Goal: Task Accomplishment & Management: Use online tool/utility

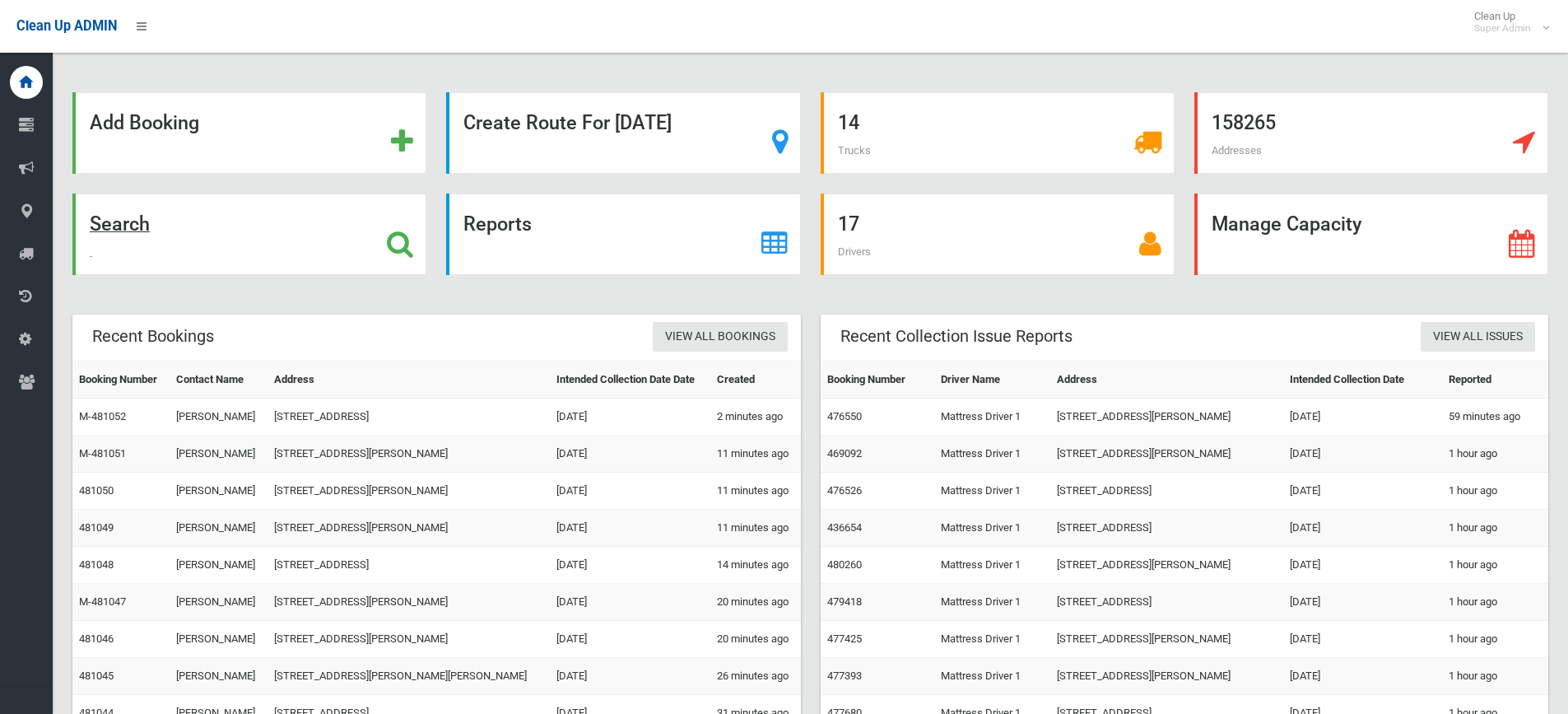
click at [345, 234] on div "Search" at bounding box center [250, 234] width 354 height 81
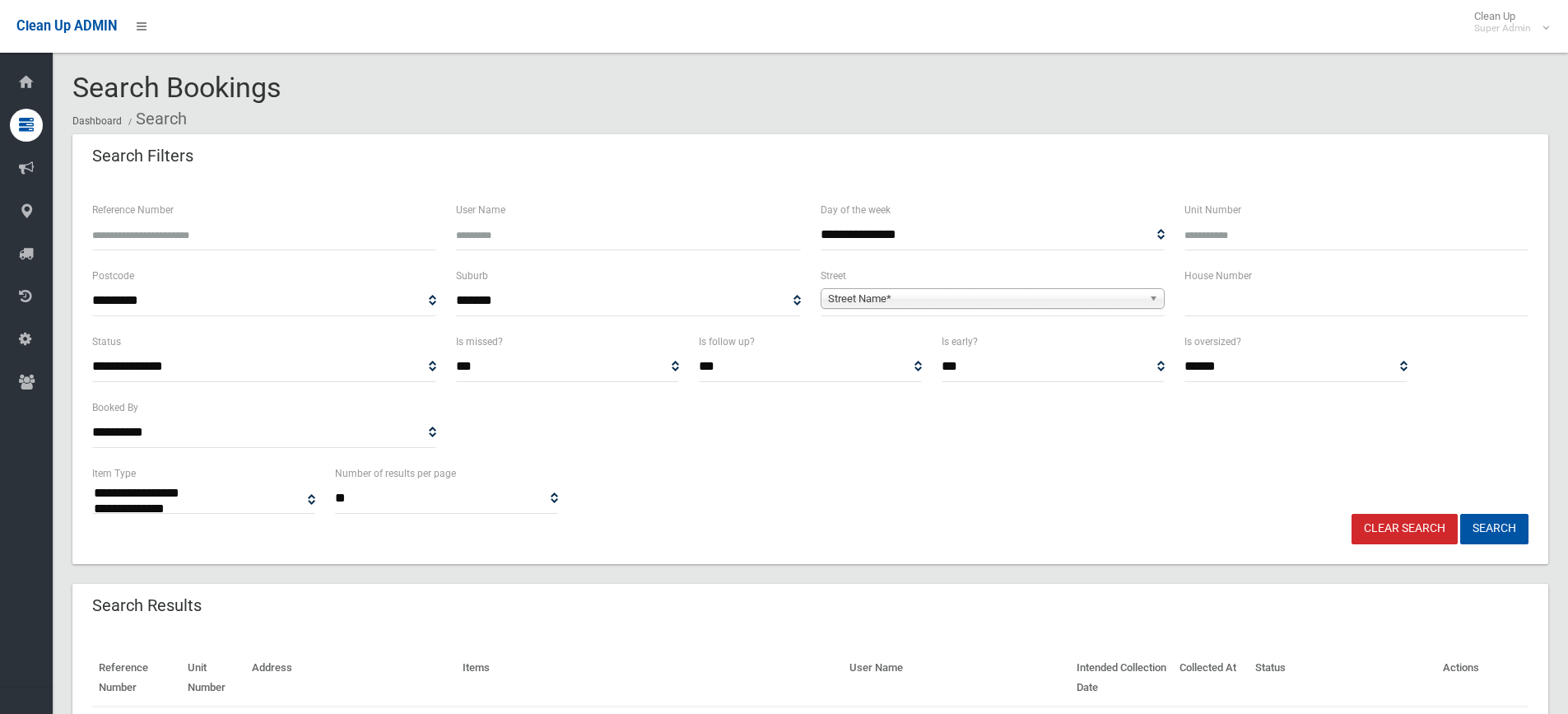
select select
click at [1224, 307] on input "text" at bounding box center [1356, 301] width 344 height 30
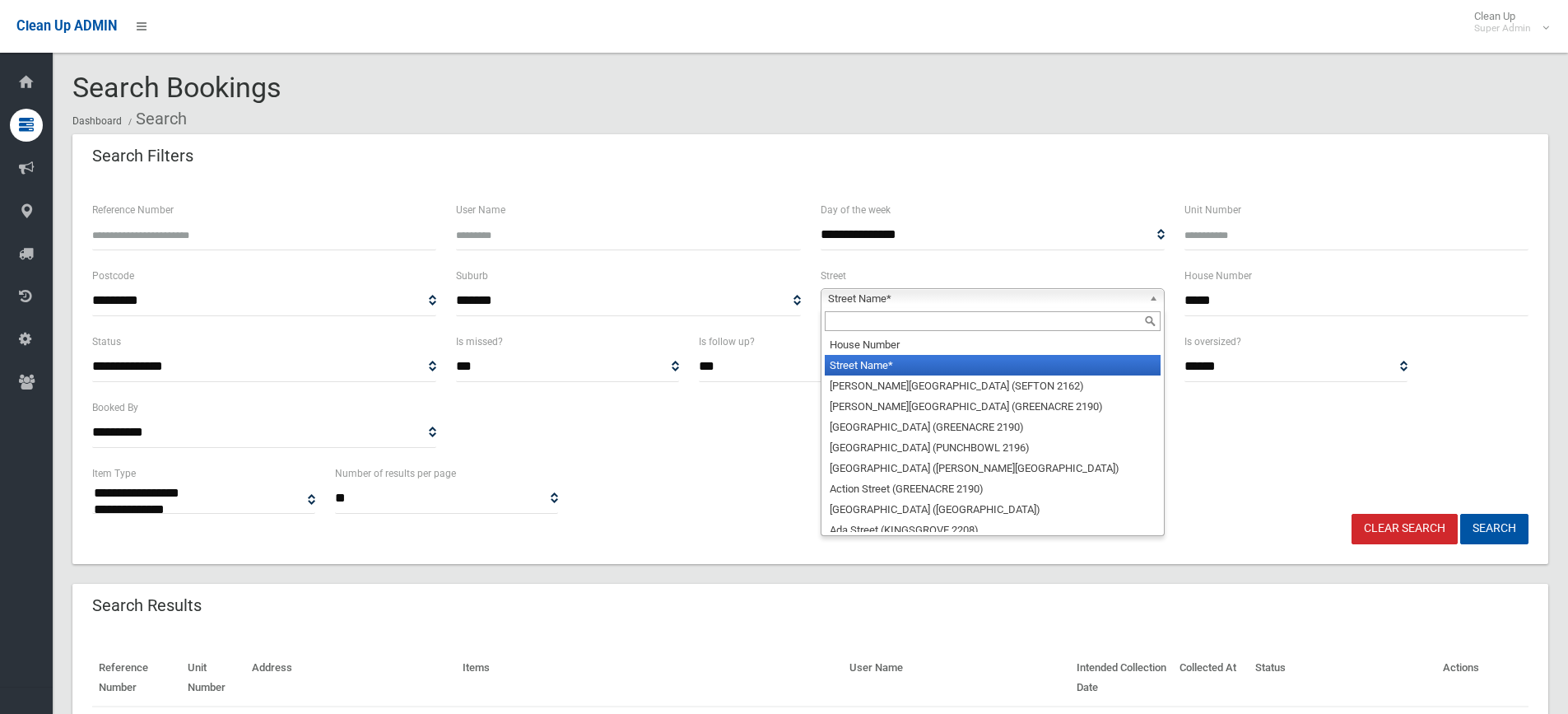
click at [1106, 292] on span "Street Name*" at bounding box center [985, 299] width 314 height 19
click at [1224, 293] on input "*****" at bounding box center [1356, 301] width 344 height 30
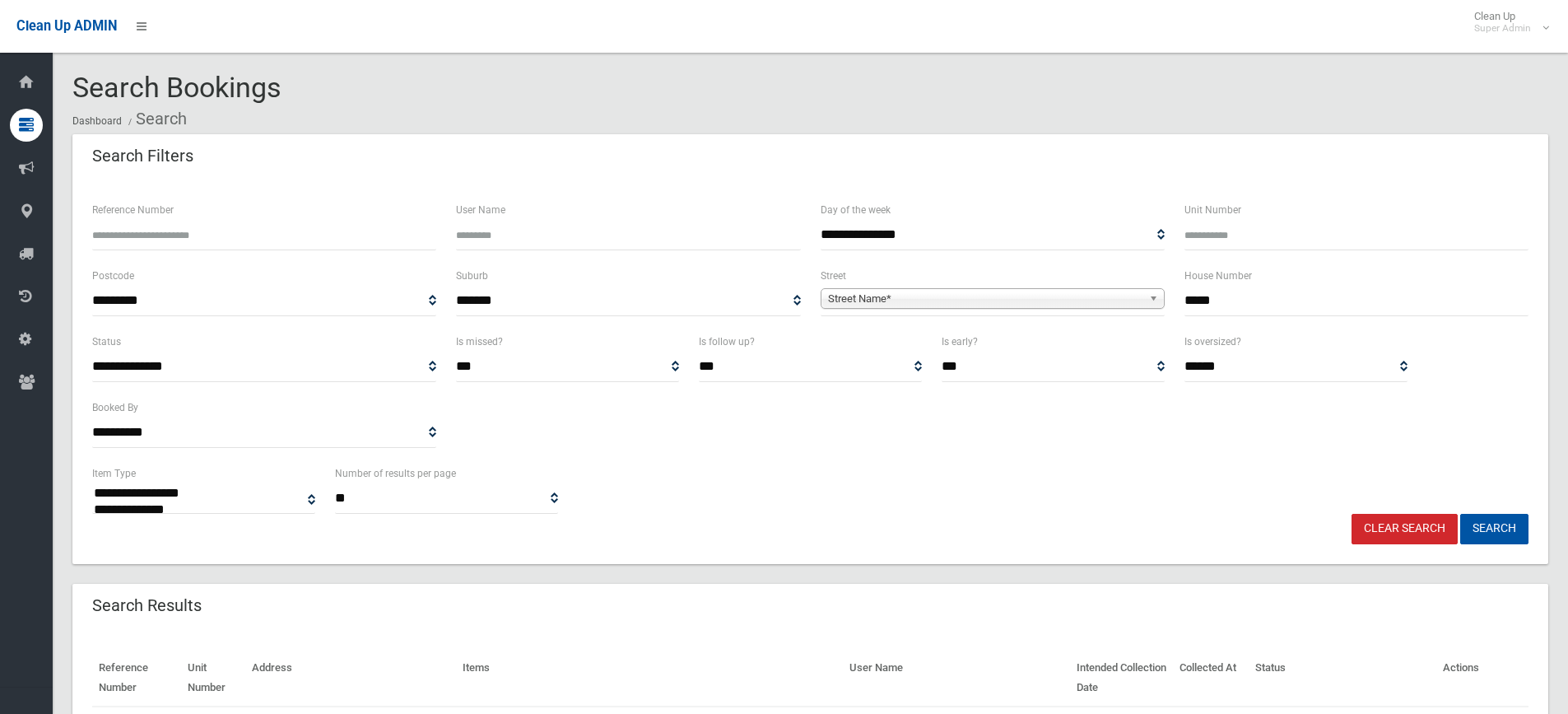
type input "*****"
click at [937, 305] on span "Street Name*" at bounding box center [985, 299] width 314 height 19
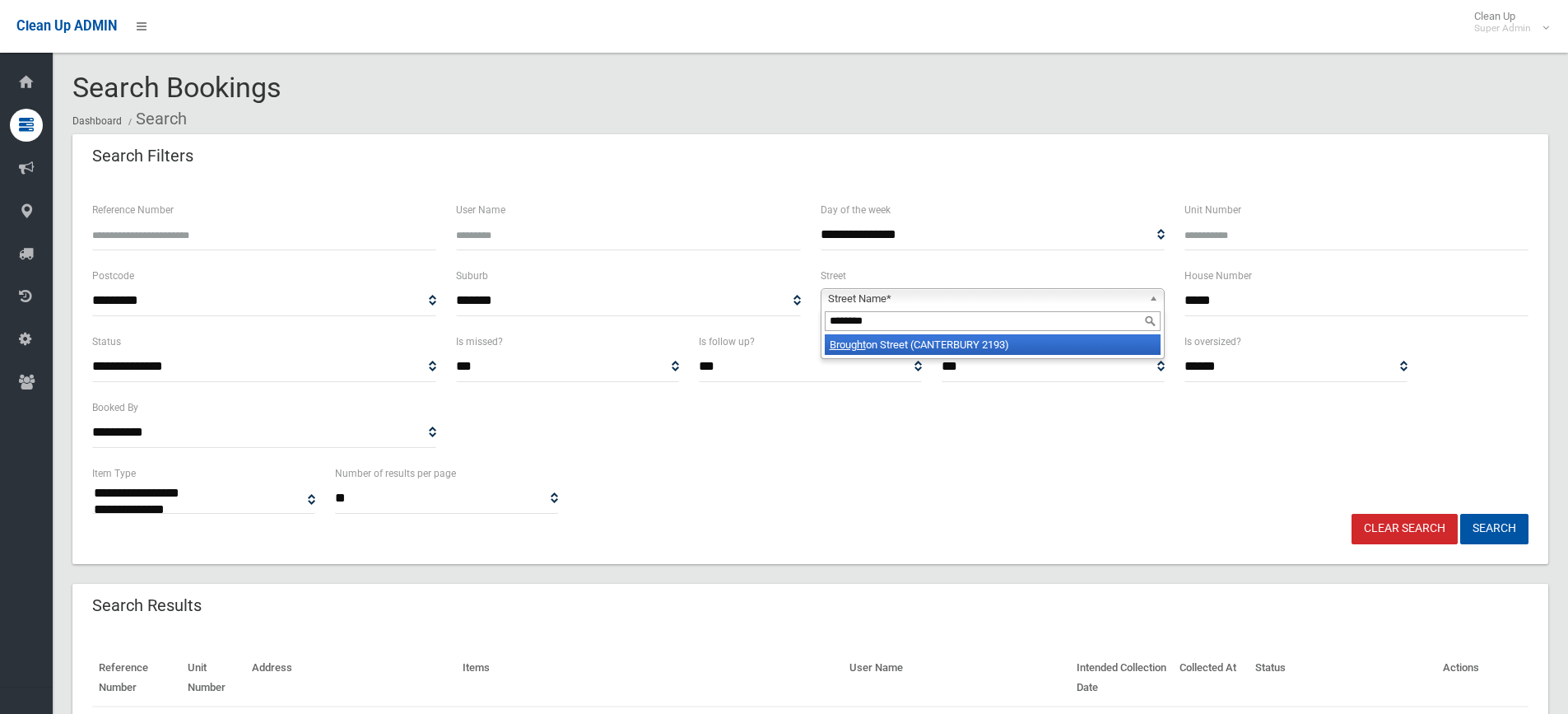
type input "*********"
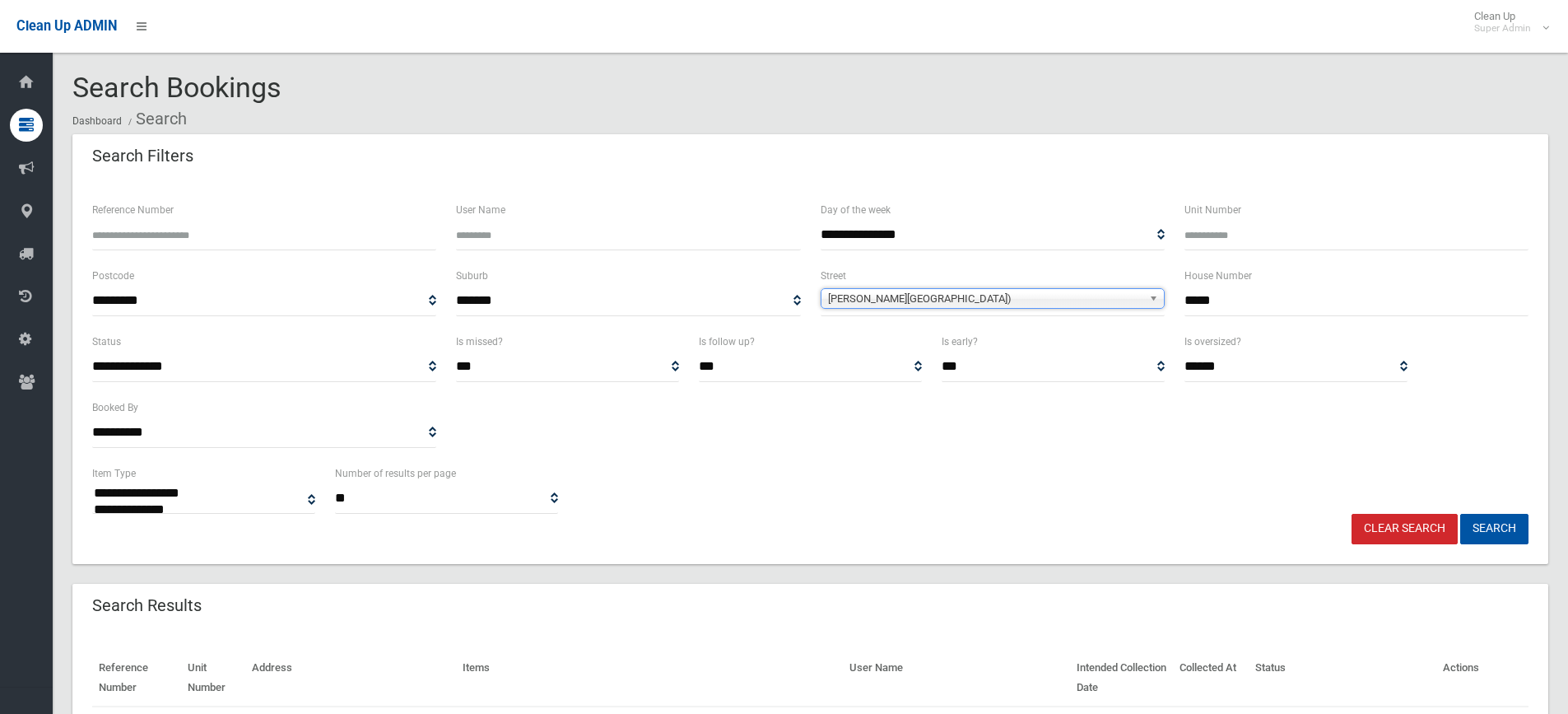
click at [1460, 514] on button "Search" at bounding box center [1494, 529] width 68 height 30
select select
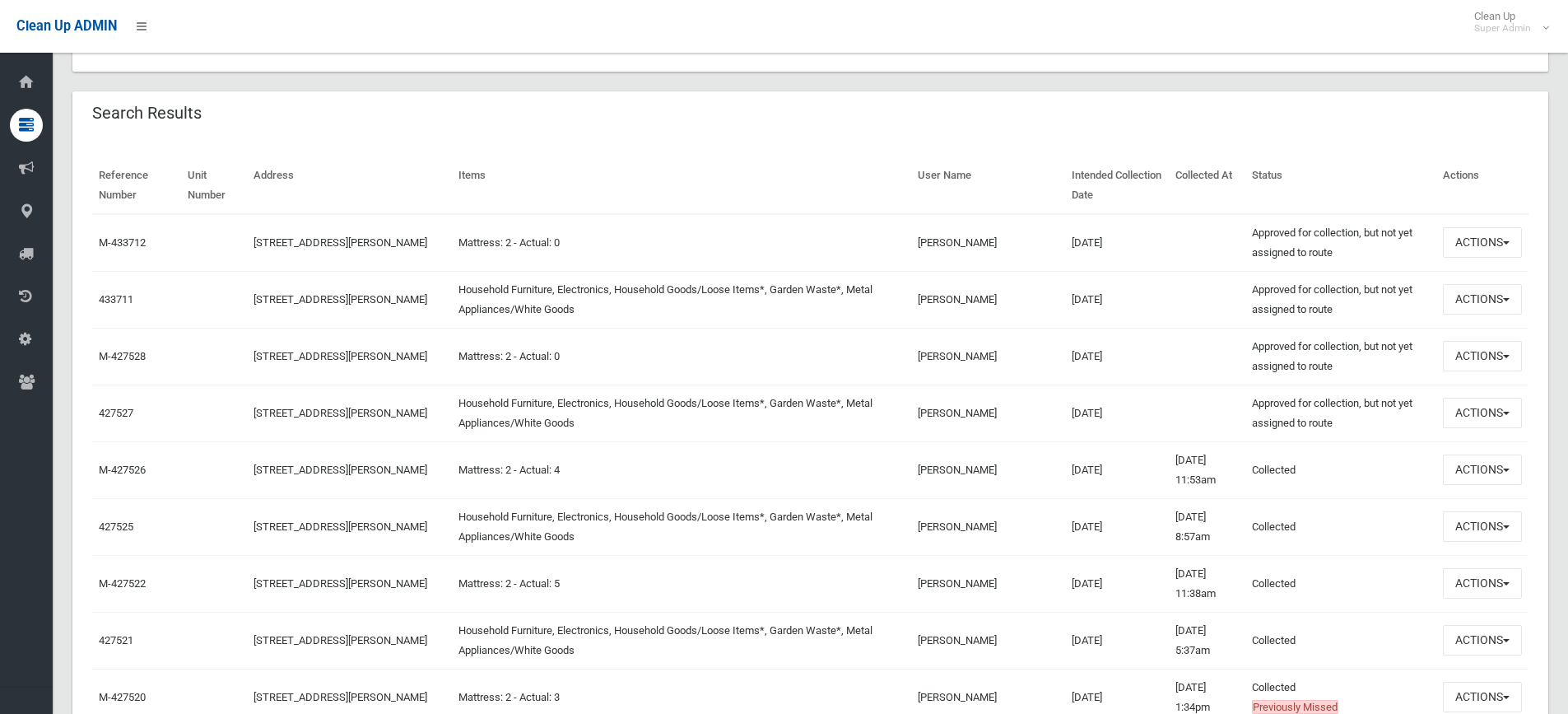
scroll to position [494, 0]
click at [122, 462] on link "M-427526" at bounding box center [122, 468] width 47 height 12
click at [127, 297] on link "433711" at bounding box center [116, 298] width 35 height 12
click at [127, 406] on link "427527" at bounding box center [116, 411] width 35 height 12
click at [123, 285] on td "433711" at bounding box center [136, 298] width 89 height 57
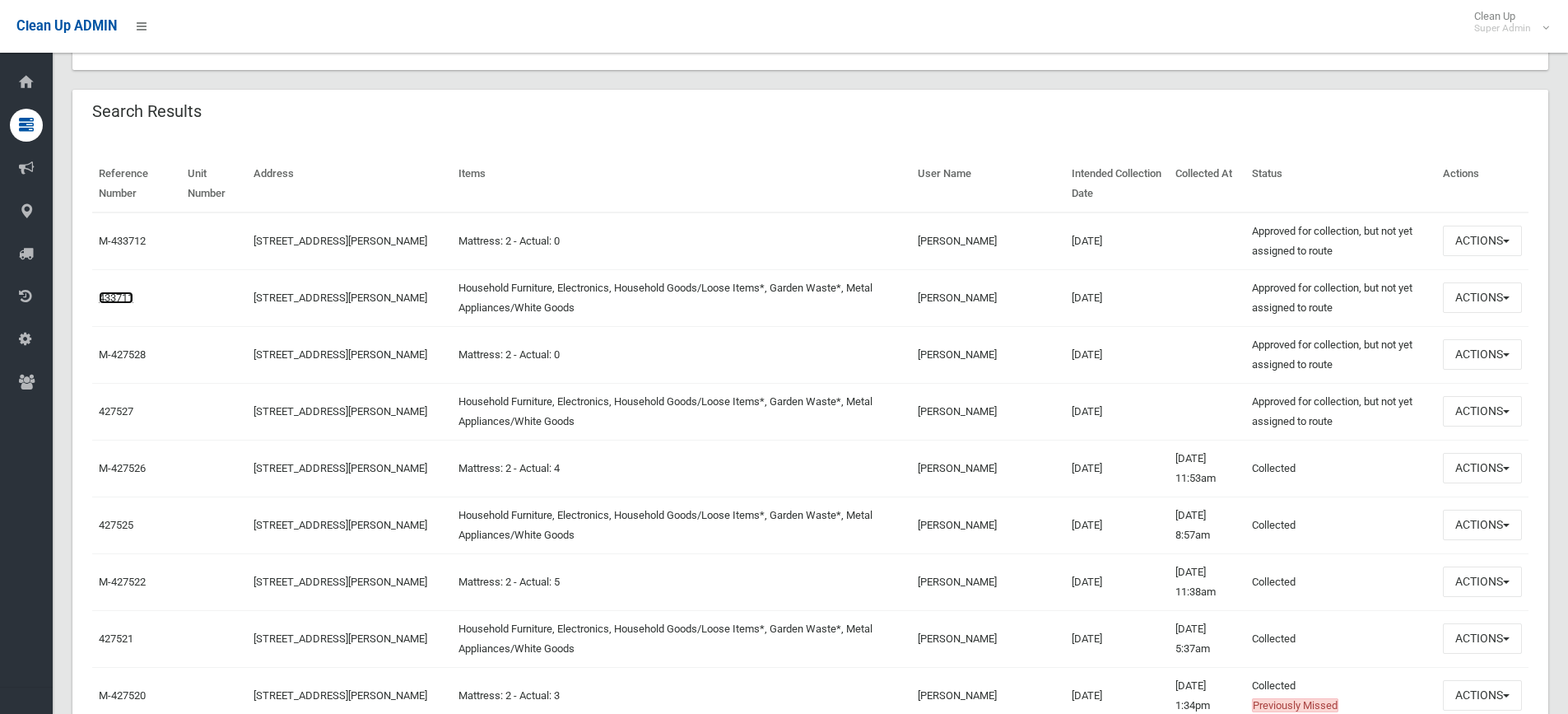
click at [123, 297] on link "433711" at bounding box center [116, 298] width 35 height 12
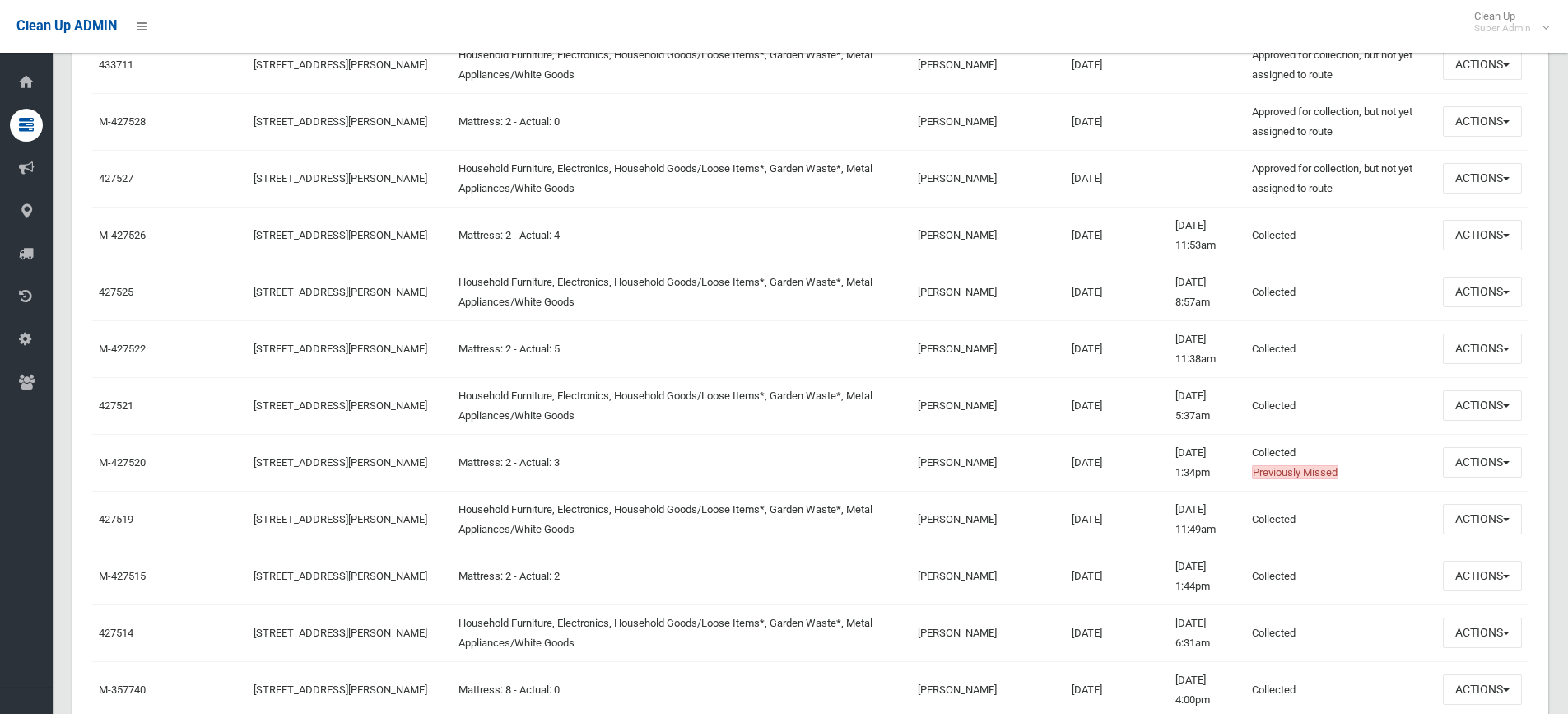
scroll to position [741, 0]
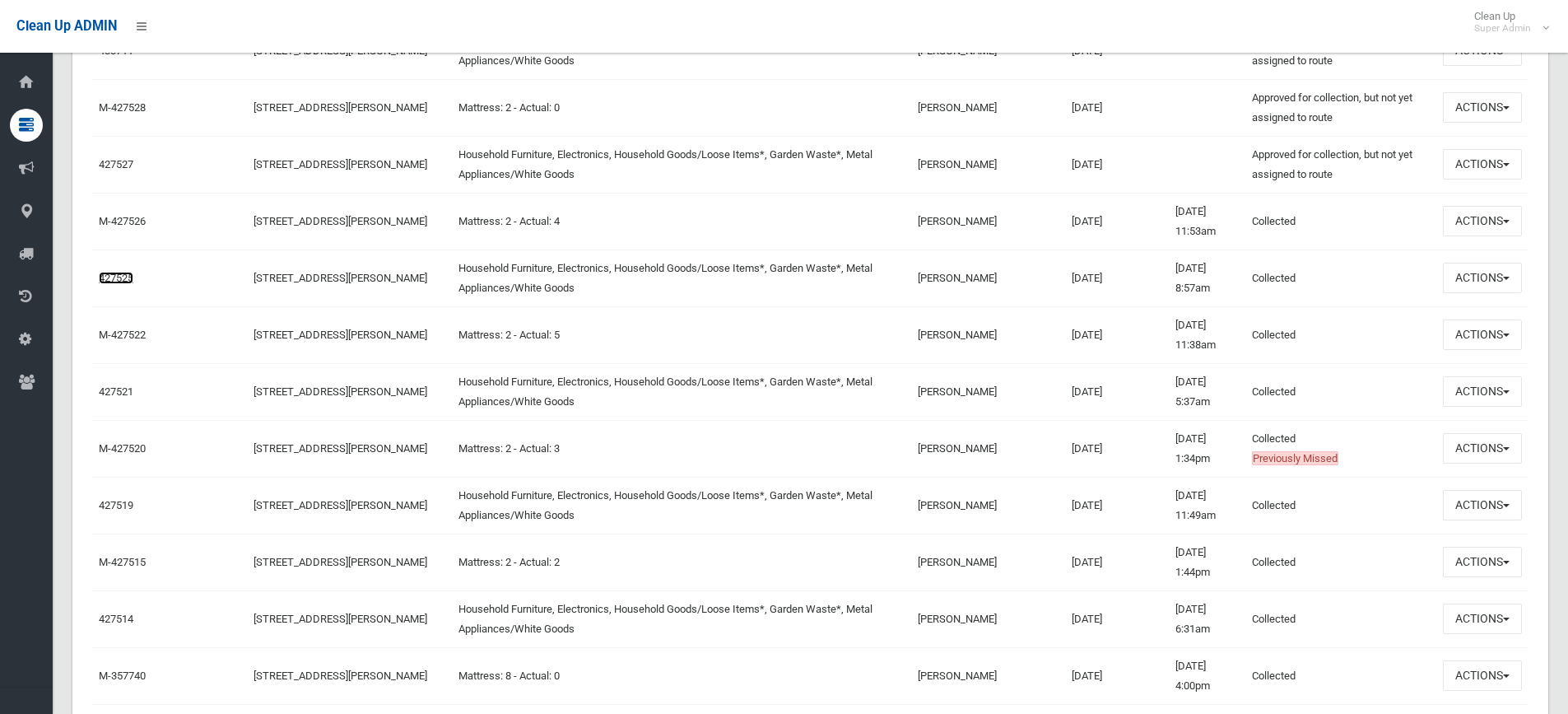
click at [108, 278] on link "427525" at bounding box center [116, 278] width 35 height 12
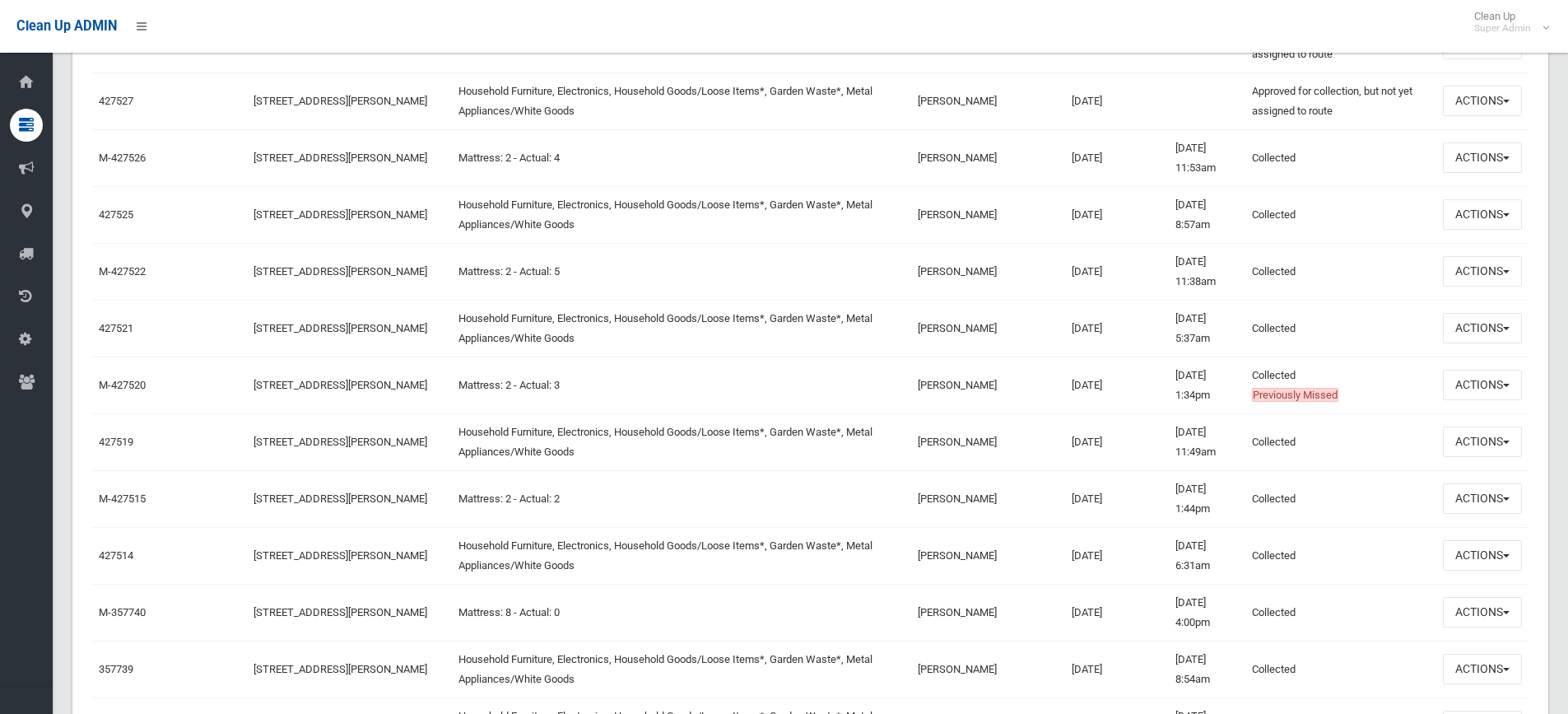
scroll to position [824, 0]
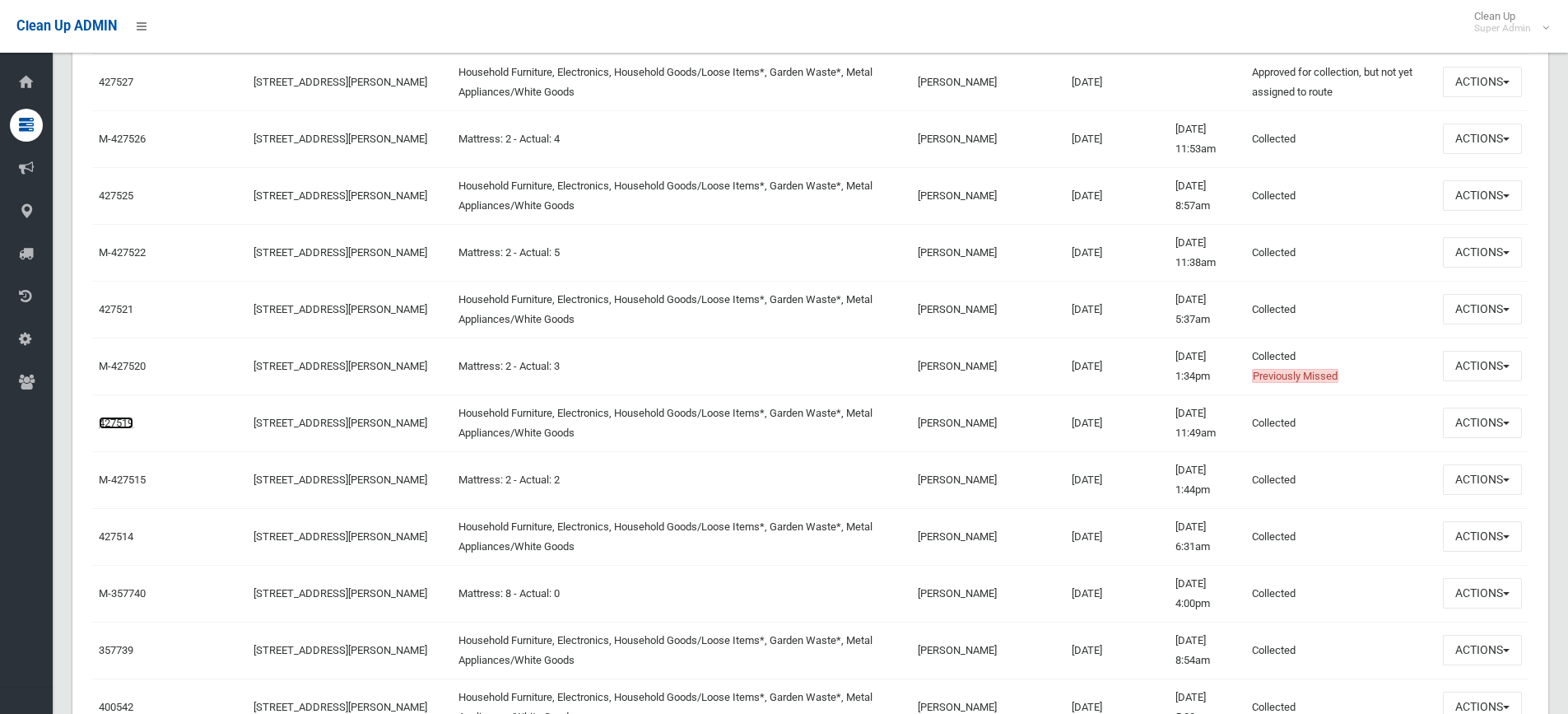
click at [124, 426] on link "427519" at bounding box center [116, 423] width 35 height 12
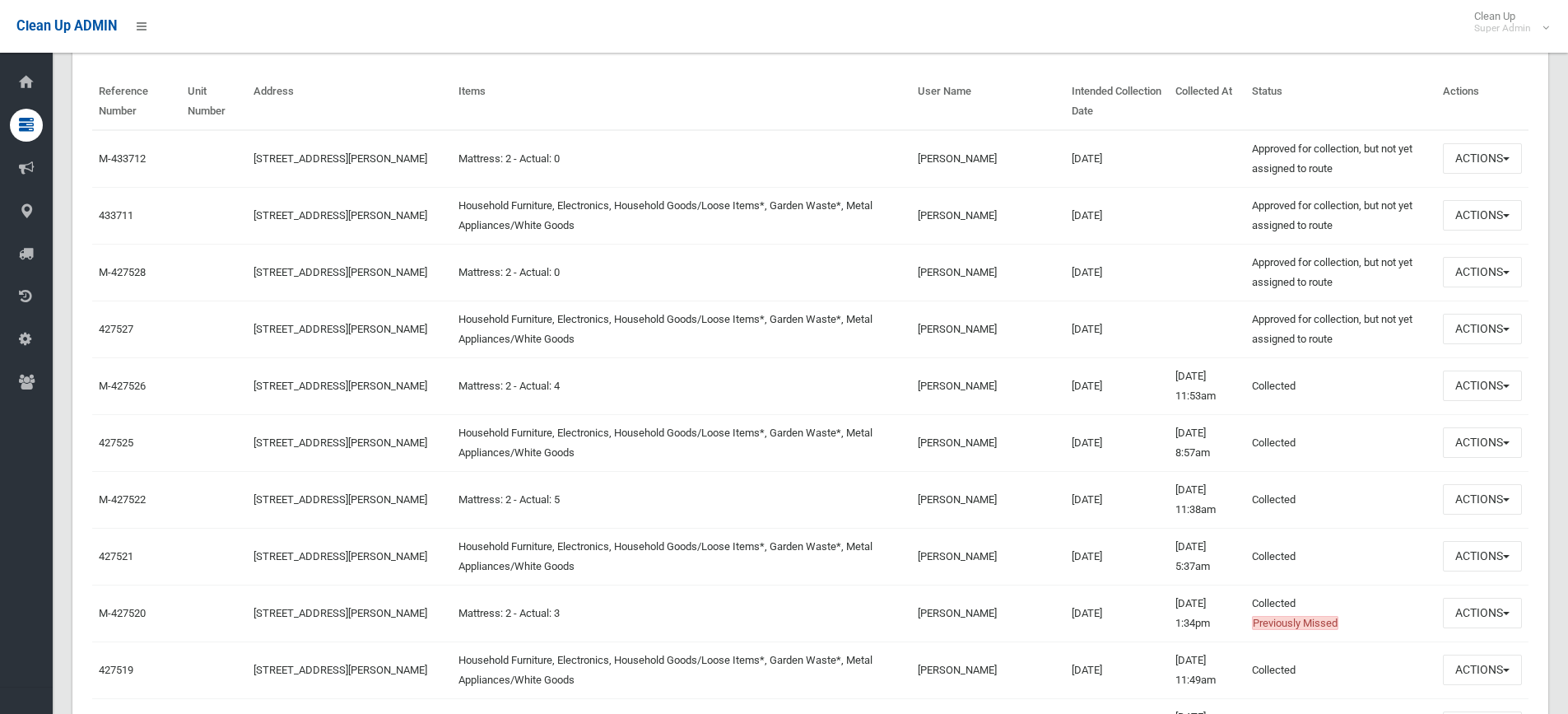
scroll to position [0, 0]
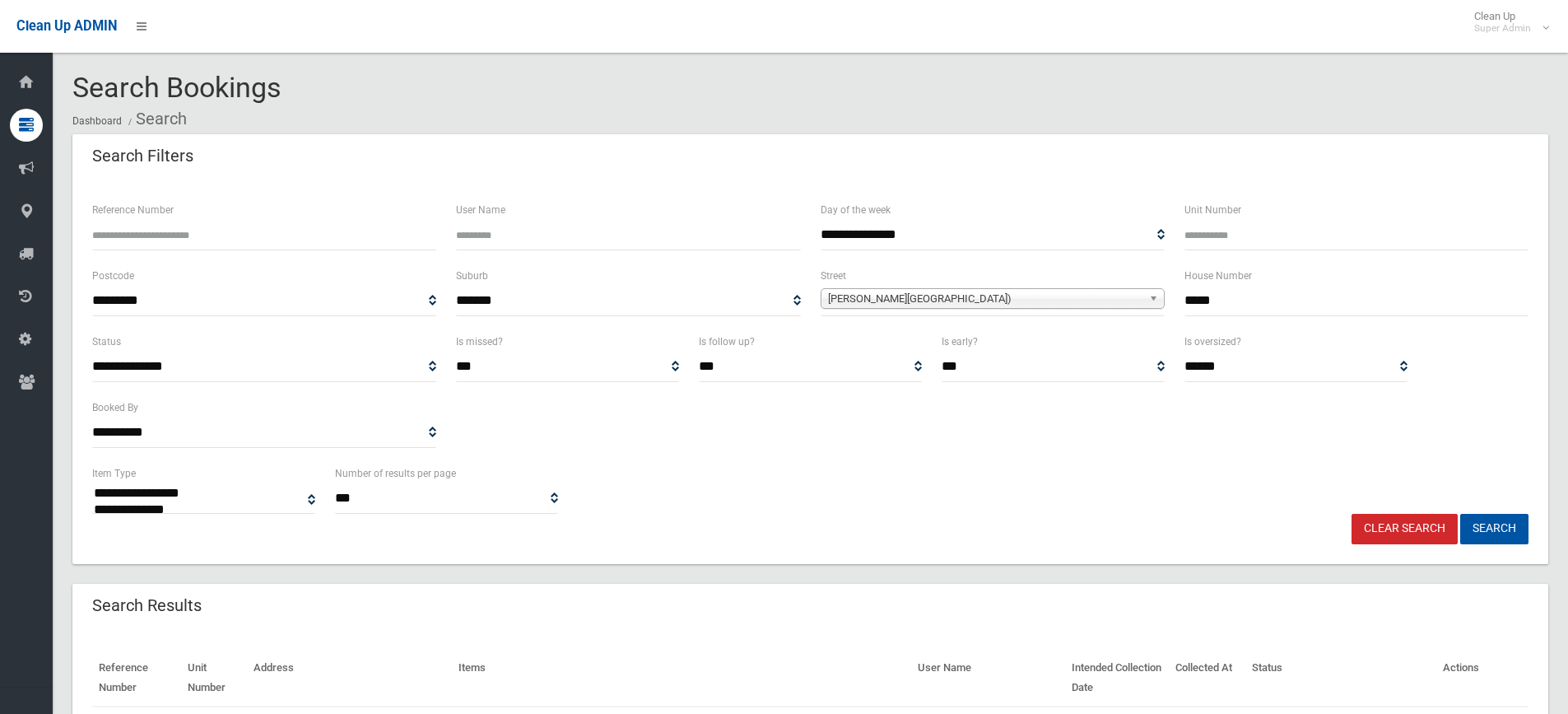
drag, startPoint x: 1233, startPoint y: 306, endPoint x: 1153, endPoint y: 295, distance: 80.8
click at [1153, 295] on div "**********" at bounding box center [810, 299] width 1456 height 66
type input "**"
click at [1116, 297] on span "Broughton Street (CANTERBURY 2193)" at bounding box center [985, 299] width 314 height 19
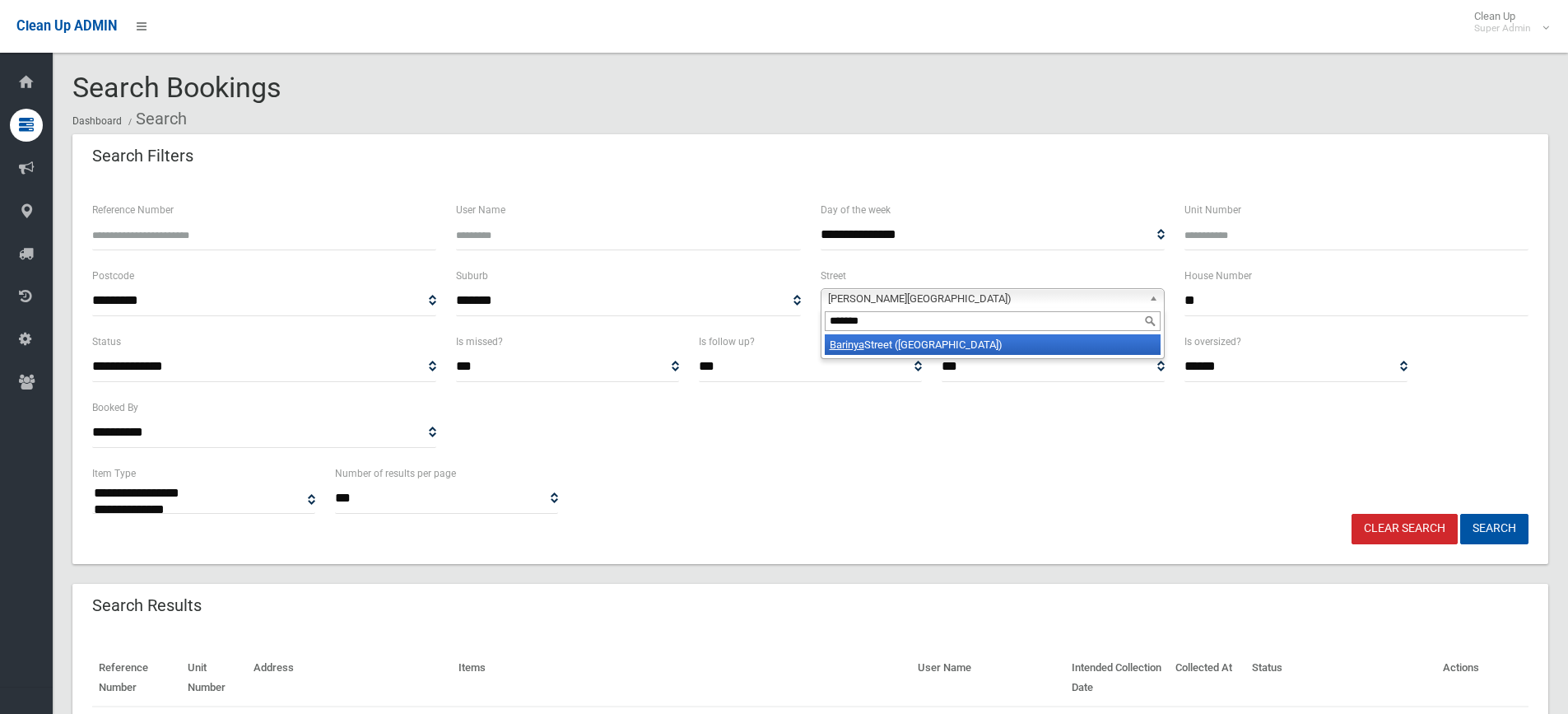
type input "*******"
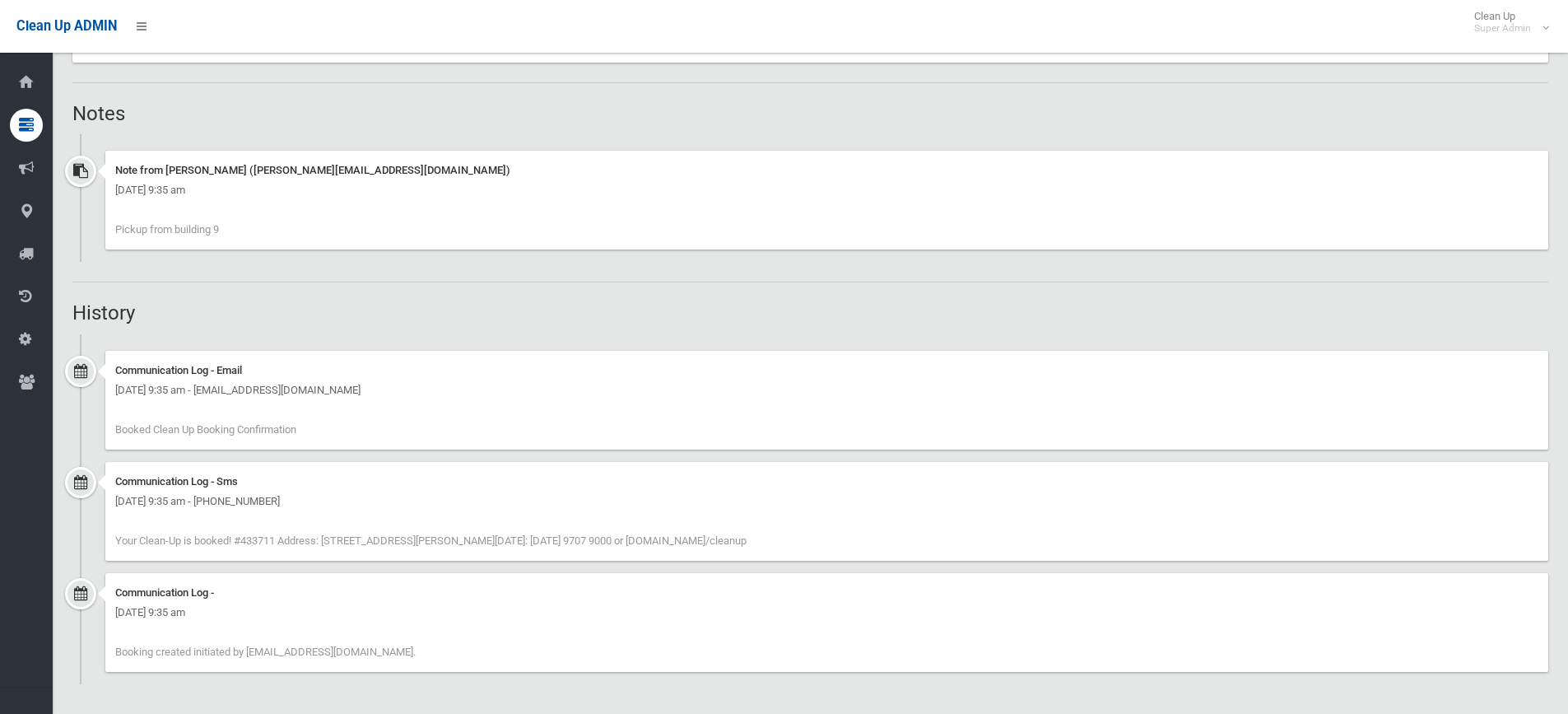
scroll to position [627, 0]
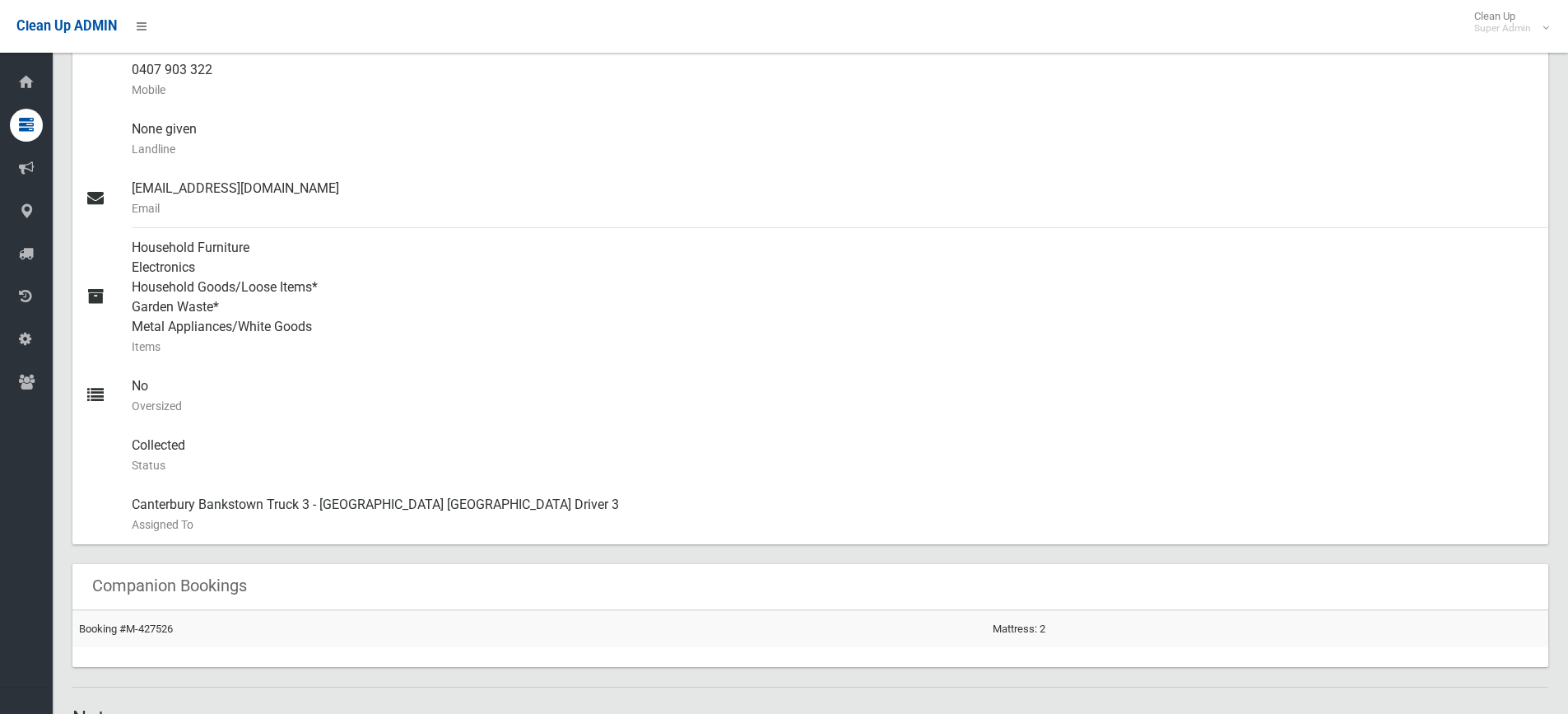
scroll to position [1152, 0]
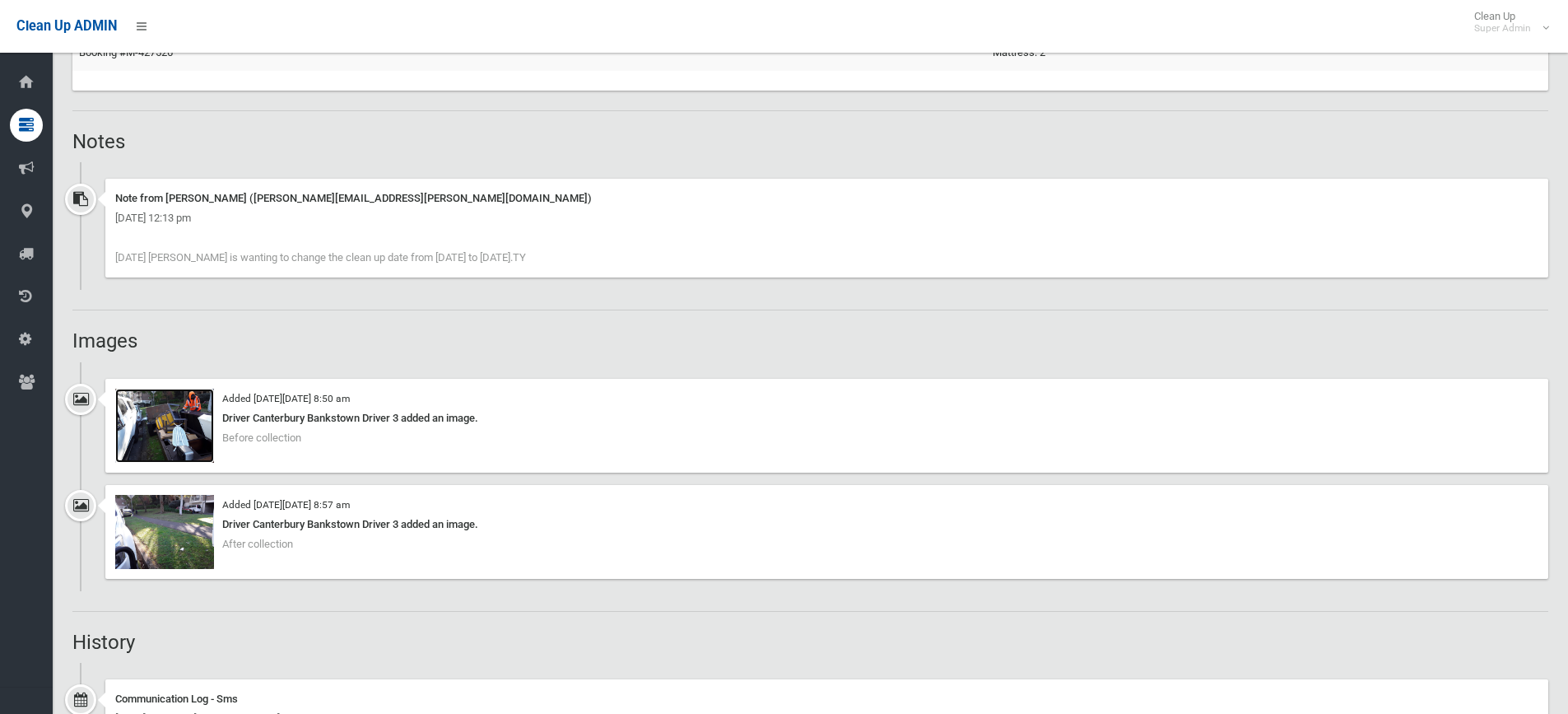
click at [191, 450] on img at bounding box center [165, 426] width 99 height 74
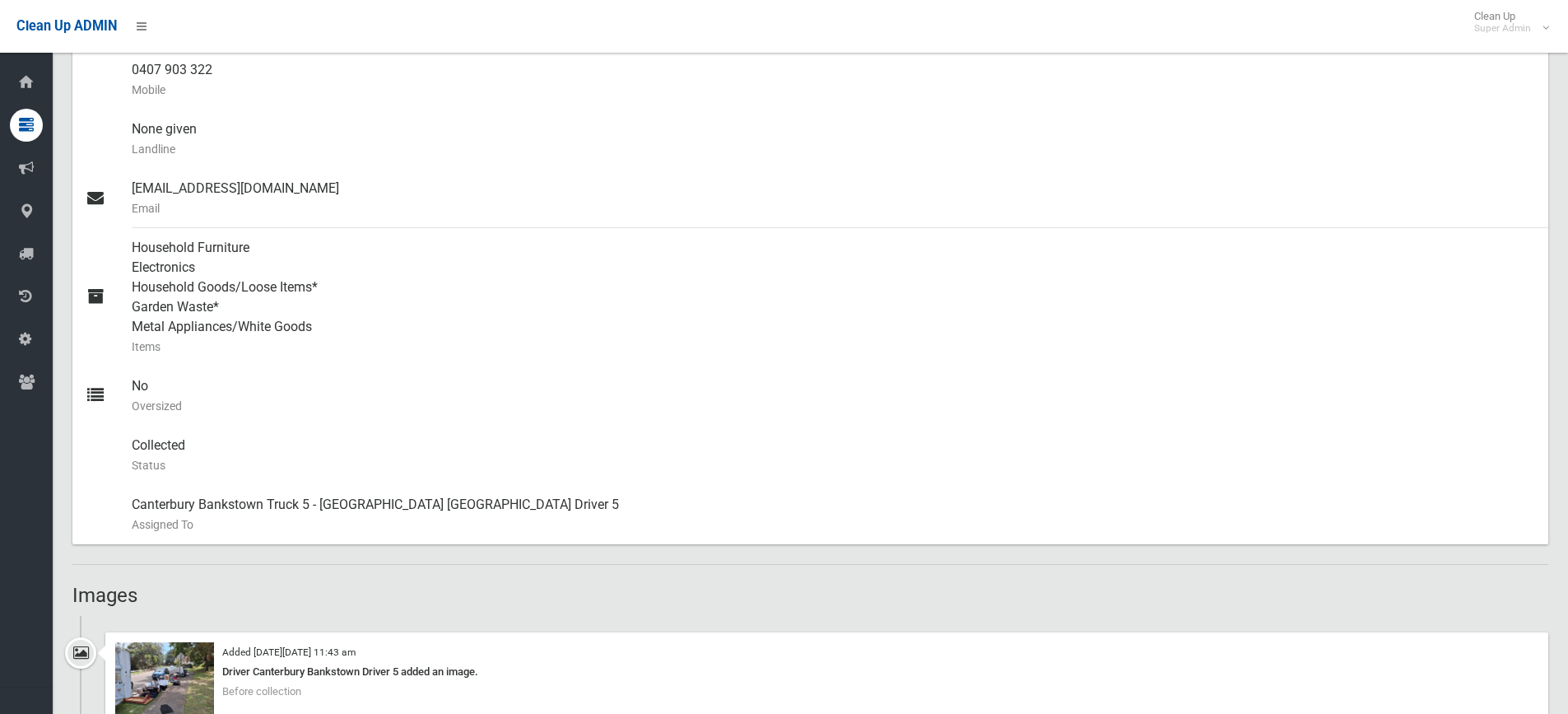
scroll to position [1152, 0]
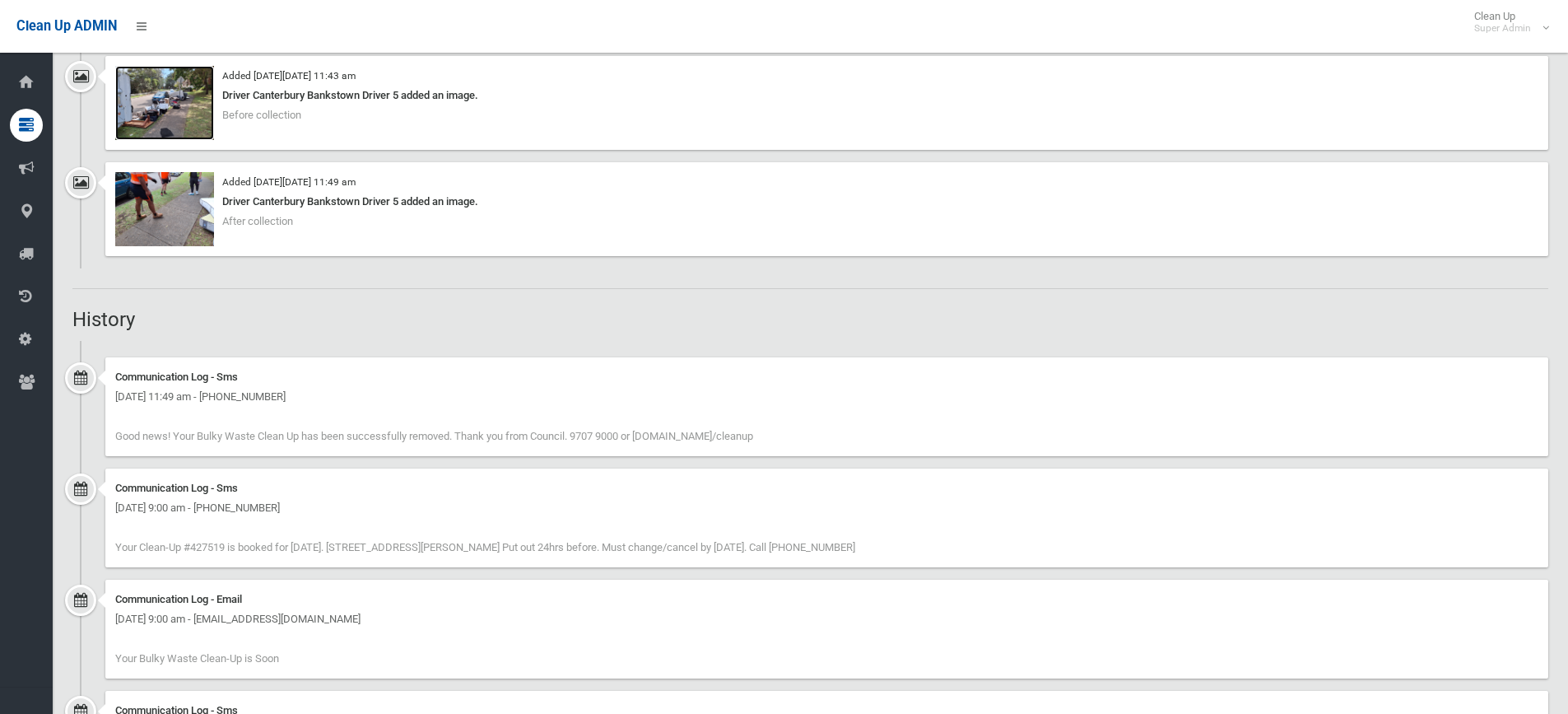
click at [168, 106] on img at bounding box center [165, 103] width 99 height 74
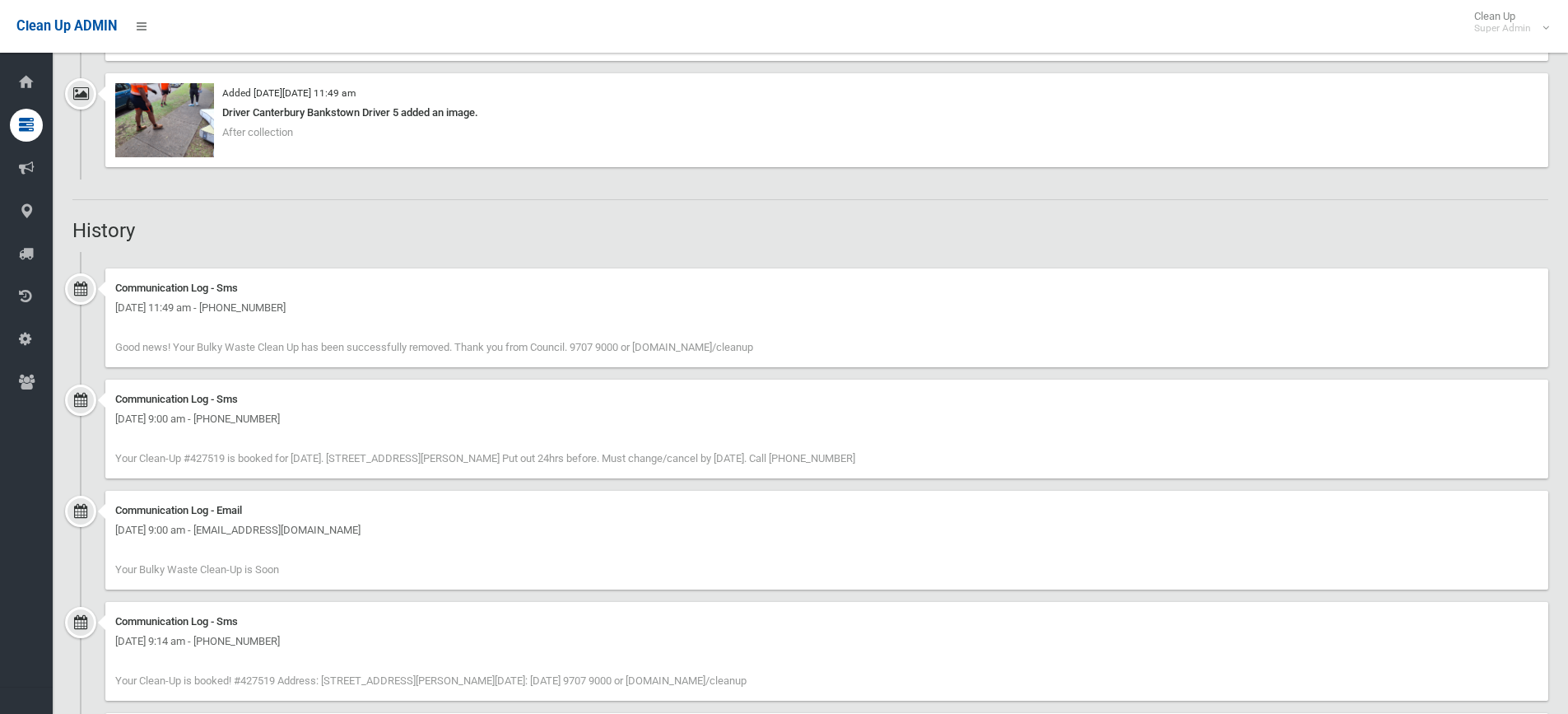
scroll to position [1070, 0]
